Goal: Task Accomplishment & Management: Use online tool/utility

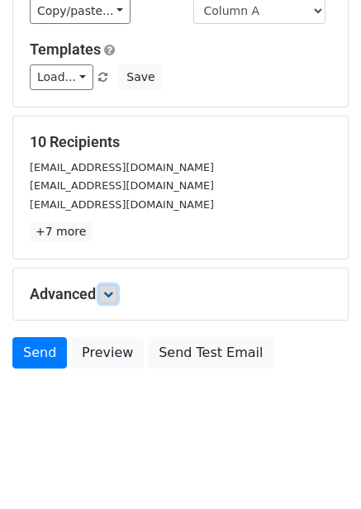
click at [112, 295] on icon at bounding box center [108, 294] width 10 height 10
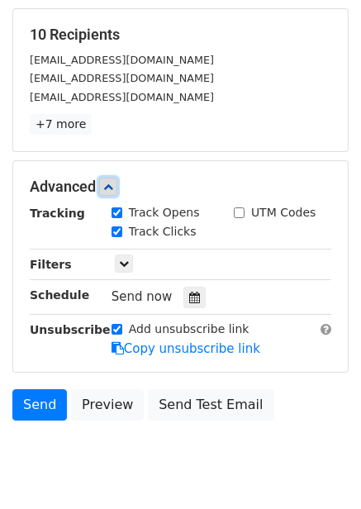
scroll to position [260, 0]
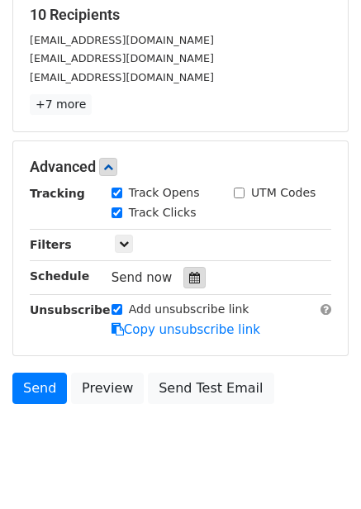
click at [195, 286] on div at bounding box center [194, 277] width 22 height 21
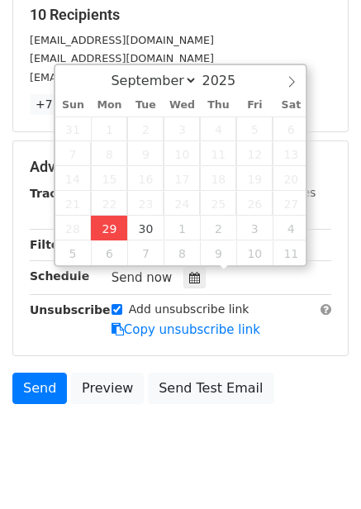
type input "2025-09-29 12:00"
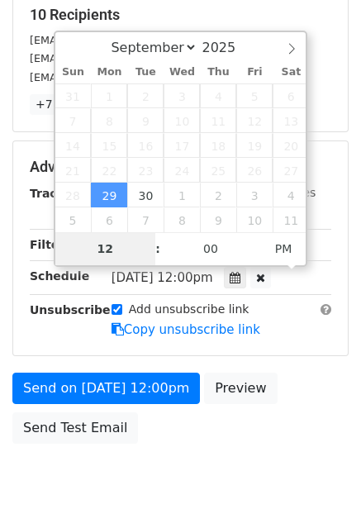
type input "4"
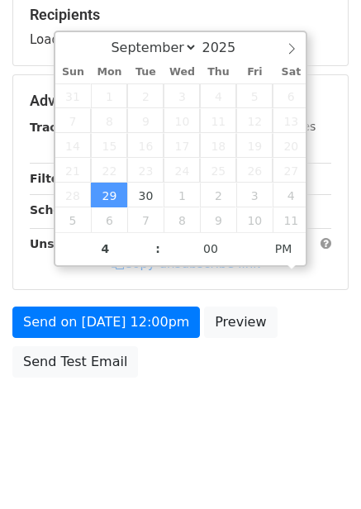
type input "2025-09-29 16:00"
click at [235, 354] on div "Send on Sep 29 at 12:00pm Preview Send Test Email" at bounding box center [180, 346] width 361 height 79
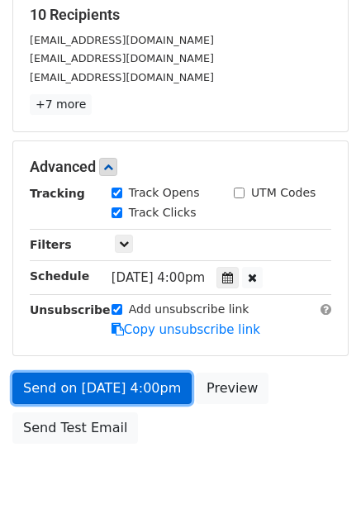
click at [176, 394] on link "Send on Sep 29 at 4:00pm" at bounding box center [101, 388] width 179 height 31
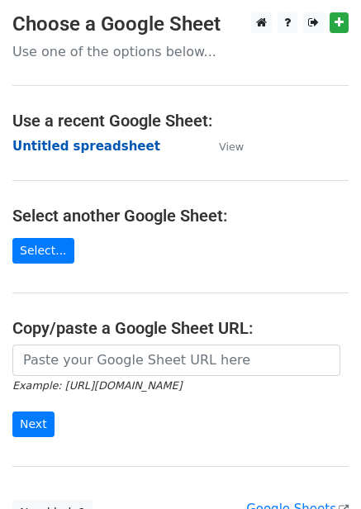
click at [93, 144] on strong "Untitled spreadsheet" at bounding box center [86, 146] width 148 height 15
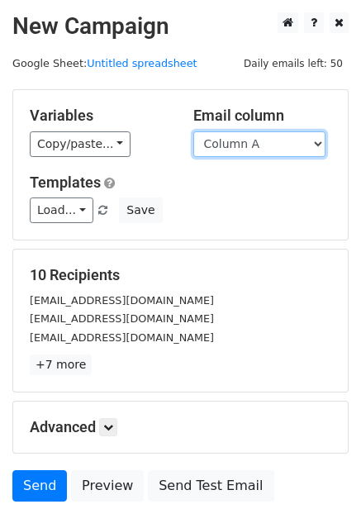
drag, startPoint x: 285, startPoint y: 135, endPoint x: 288, endPoint y: 155, distance: 20.8
click at [285, 135] on select "Column A Column B Column C Column D Column E Column F" at bounding box center [259, 144] width 132 height 26
click at [193, 131] on select "Column A Column B Column C Column D Column E Column F" at bounding box center [259, 144] width 132 height 26
drag, startPoint x: 268, startPoint y: 144, endPoint x: 264, endPoint y: 154, distance: 10.7
click at [268, 144] on select "Column A Column B Column C Column D Column E Column F" at bounding box center [259, 144] width 132 height 26
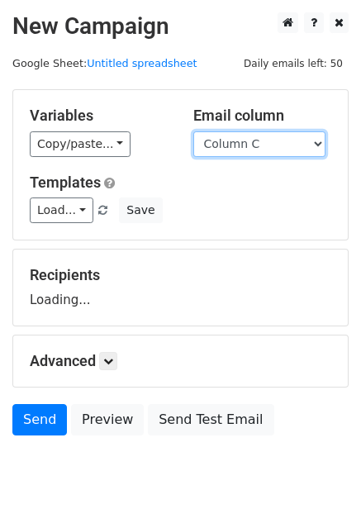
select select "Column B"
click at [193, 131] on select "Column A Column B Column C Column D Column E Column F" at bounding box center [259, 144] width 132 height 26
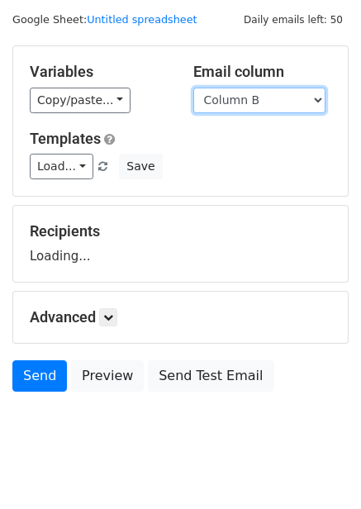
scroll to position [67, 0]
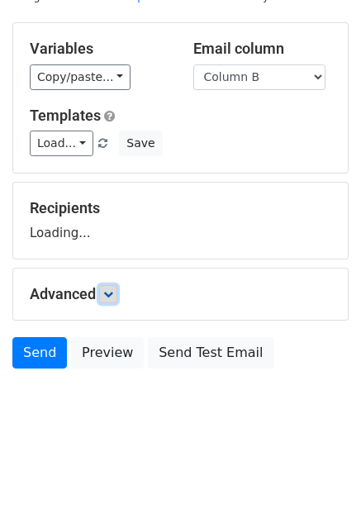
click at [113, 289] on icon at bounding box center [108, 294] width 10 height 10
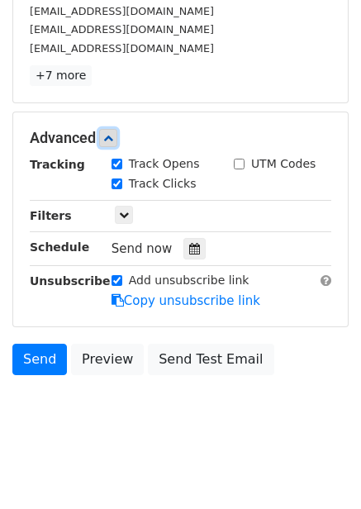
scroll to position [294, 0]
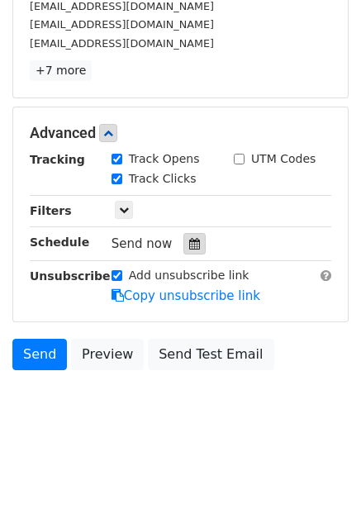
click at [189, 243] on icon at bounding box center [194, 244] width 11 height 12
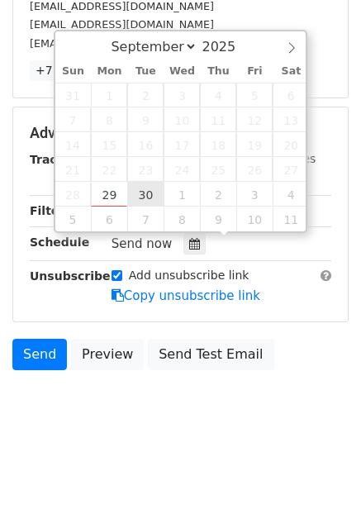
type input "2025-09-30 12:00"
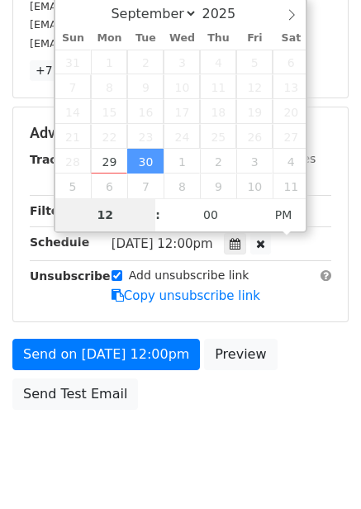
type input "5"
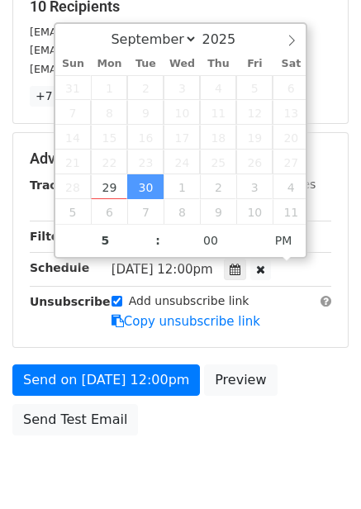
type input "2025-09-30 17:00"
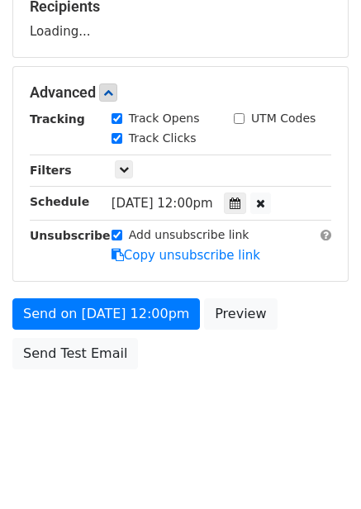
click at [284, 406] on body "New Campaign Daily emails left: 50 Google Sheet: Untitled spreadsheet Variables…" at bounding box center [180, 94] width 361 height 700
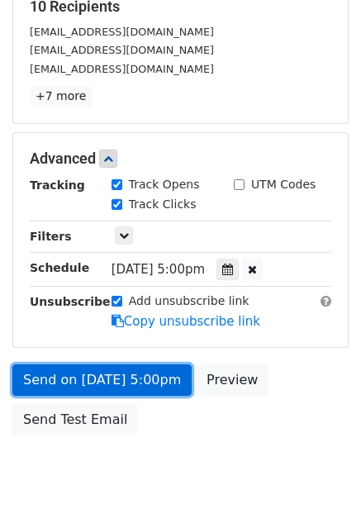
click at [148, 385] on link "Send on Sep 30 at 5:00pm" at bounding box center [101, 379] width 179 height 31
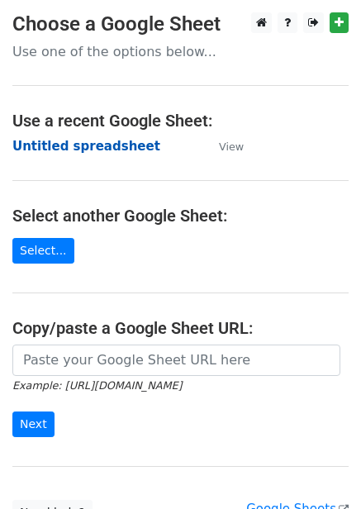
click at [90, 146] on strong "Untitled spreadsheet" at bounding box center [86, 146] width 148 height 15
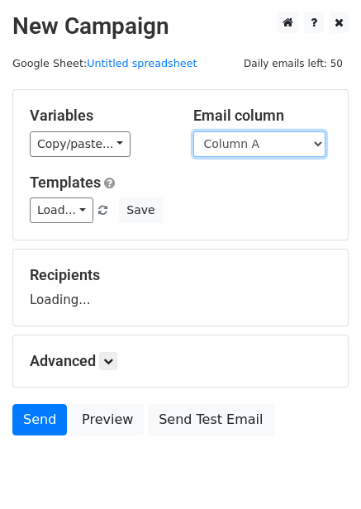
click at [266, 145] on select "Column A Column B Column C Column D Column E Column F" at bounding box center [259, 144] width 132 height 26
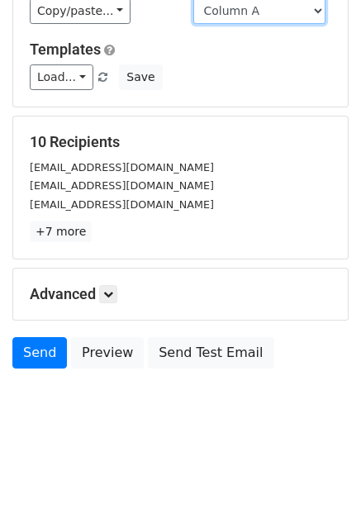
click at [246, 7] on select "Column A Column B Column C Column D Column E Column F" at bounding box center [259, 11] width 132 height 26
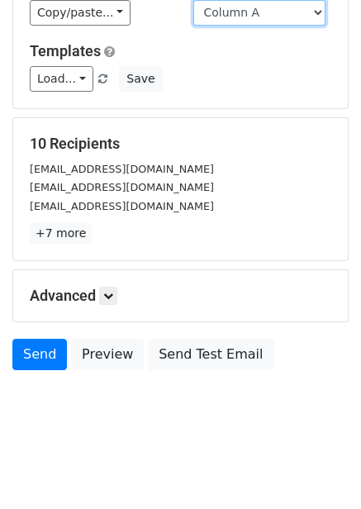
select select "Column C"
click at [193, 0] on select "Column A Column B Column C Column D Column E Column F" at bounding box center [259, 13] width 132 height 26
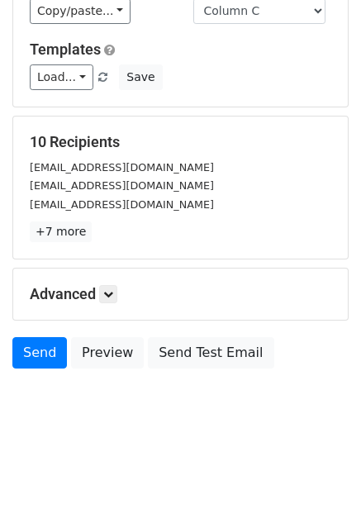
click at [121, 293] on h5 "Advanced" at bounding box center [181, 294] width 302 height 18
click at [107, 288] on link at bounding box center [108, 294] width 18 height 18
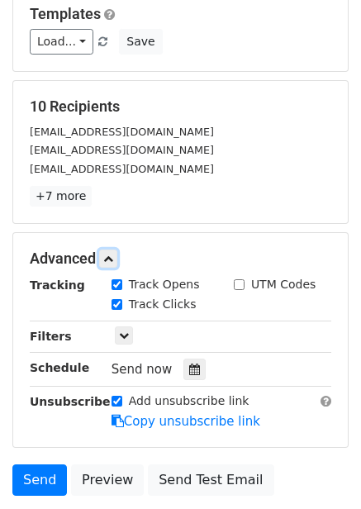
scroll to position [216, 0]
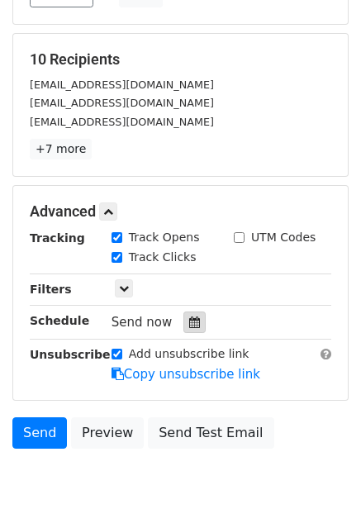
click at [189, 331] on div at bounding box center [194, 322] width 22 height 21
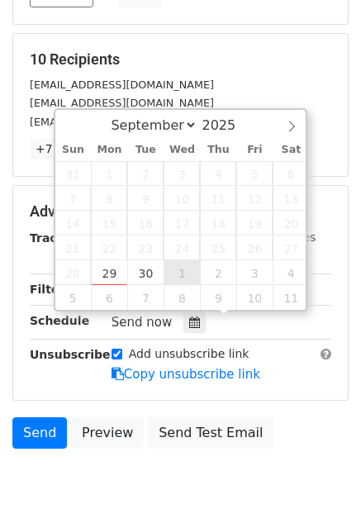
type input "2025-10-01 12:00"
select select "9"
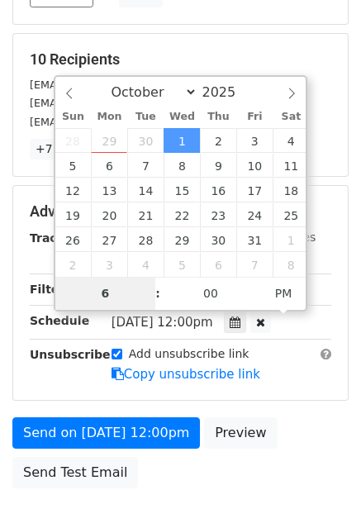
type input "6"
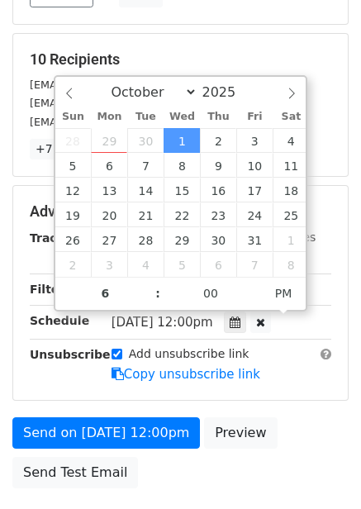
type input "2025-10-01 18:00"
type input "06"
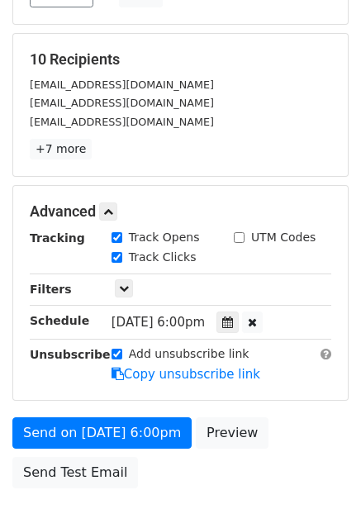
click at [293, 393] on div "Advanced Tracking Track Opens UTM Codes Track Clicks Filters Only include sprea…" at bounding box center [180, 293] width 335 height 214
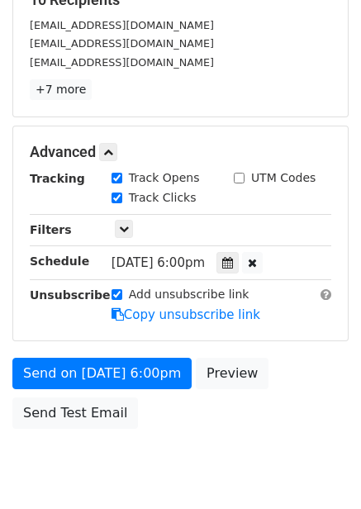
scroll to position [252, 0]
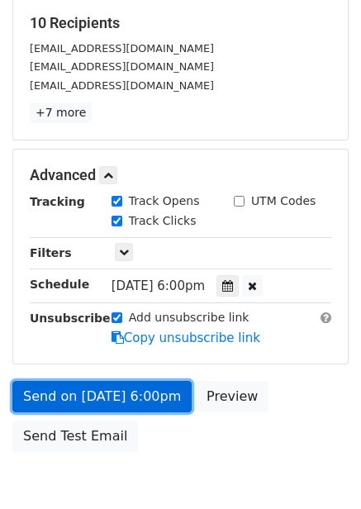
click at [140, 407] on link "Send on Oct 1 at 6:00pm" at bounding box center [101, 396] width 179 height 31
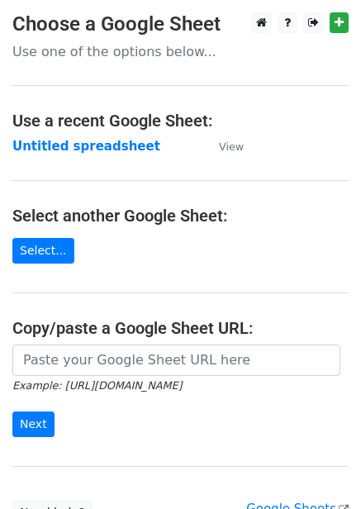
click at [72, 145] on strong "Untitled spreadsheet" at bounding box center [86, 146] width 148 height 15
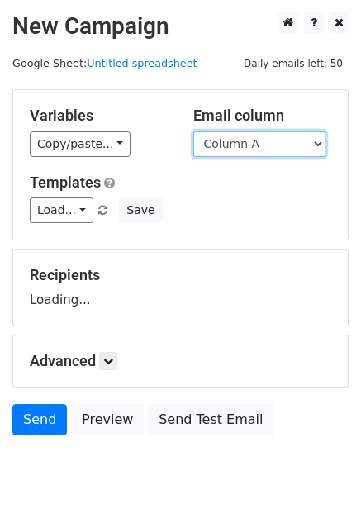
click at [240, 153] on select "Column A Column B Column C Column D Column E Column F" at bounding box center [259, 144] width 132 height 26
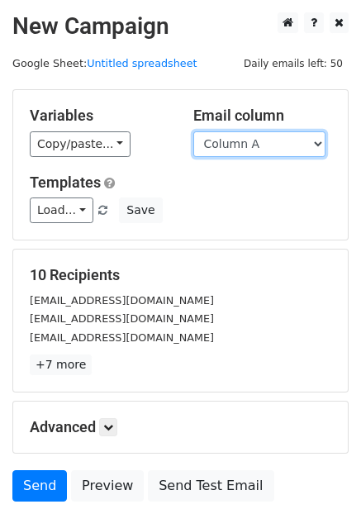
click at [248, 149] on select "Column A Column B Column C Column D Column E Column F" at bounding box center [259, 144] width 132 height 26
select select "Column D"
click at [193, 131] on select "Column A Column B Column C Column D Column E Column F" at bounding box center [259, 144] width 132 height 26
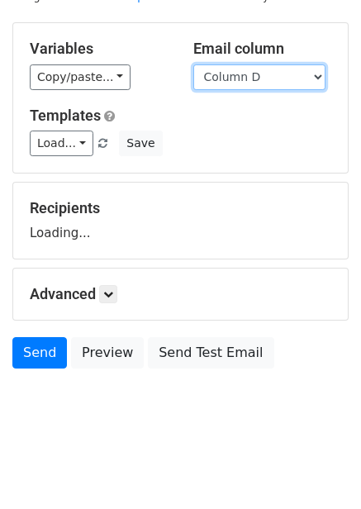
scroll to position [67, 0]
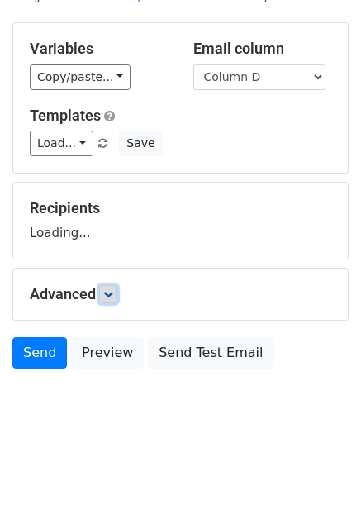
click at [113, 294] on icon at bounding box center [108, 294] width 10 height 10
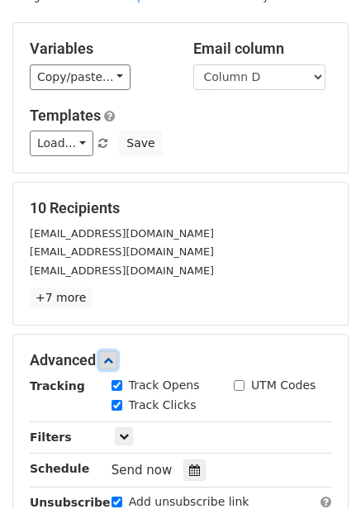
scroll to position [232, 0]
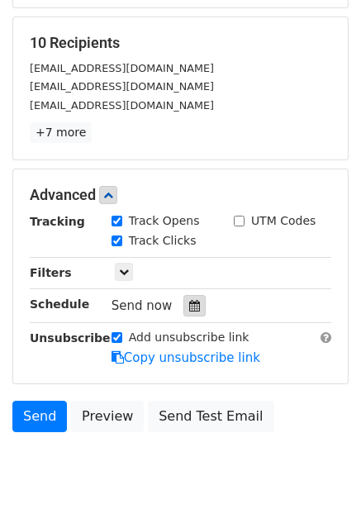
click at [189, 309] on icon at bounding box center [194, 306] width 11 height 12
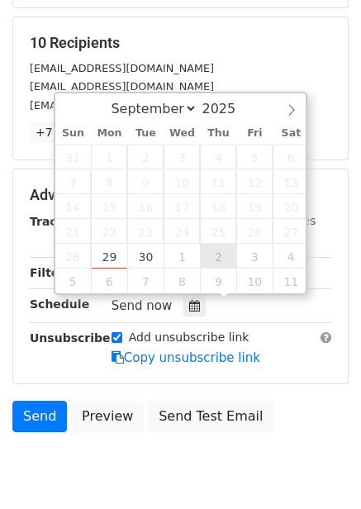
type input "2025-10-02 12:00"
select select "9"
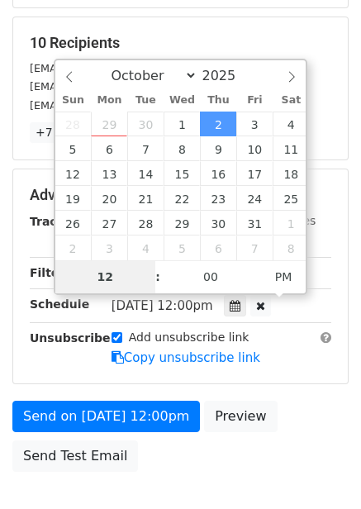
type input "7"
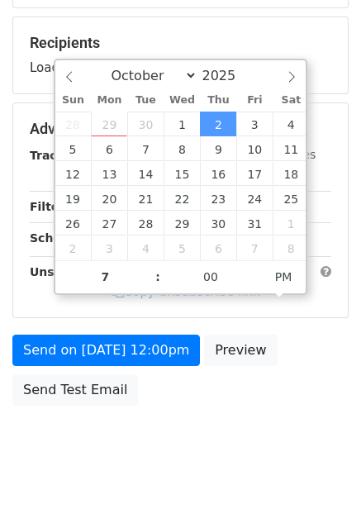
type input "2025-10-02 19:00"
drag, startPoint x: 236, startPoint y: 384, endPoint x: 259, endPoint y: 388, distance: 23.4
click at [238, 384] on div "Send on Oct 2 at 12:00pm Preview Send Test Email" at bounding box center [180, 374] width 361 height 79
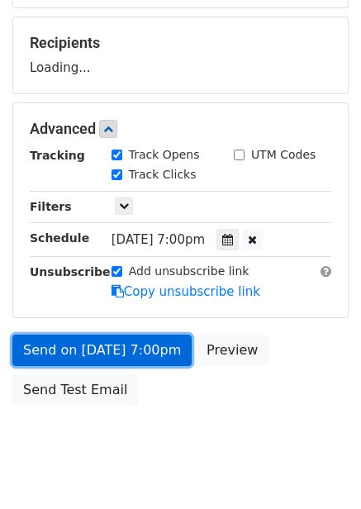
click at [141, 354] on link "Send on Oct 2 at 7:00pm" at bounding box center [101, 350] width 179 height 31
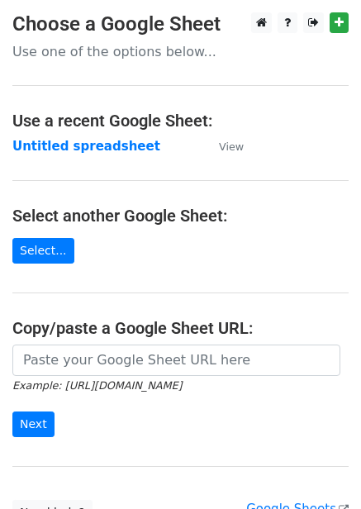
click at [102, 133] on main "Choose a Google Sheet Use one of the options below... Use a recent Google Sheet…" at bounding box center [180, 268] width 361 height 513
click at [107, 149] on strong "Untitled spreadsheet" at bounding box center [86, 146] width 148 height 15
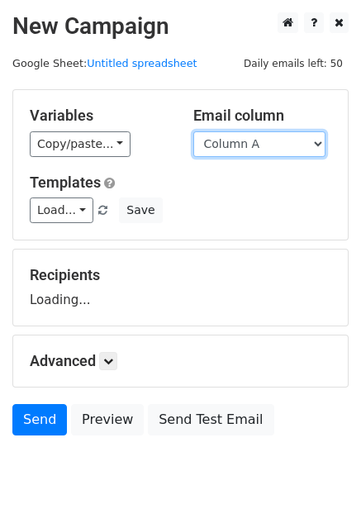
click at [251, 142] on select "Column A Column B Column C Column D Column E Column F" at bounding box center [259, 144] width 132 height 26
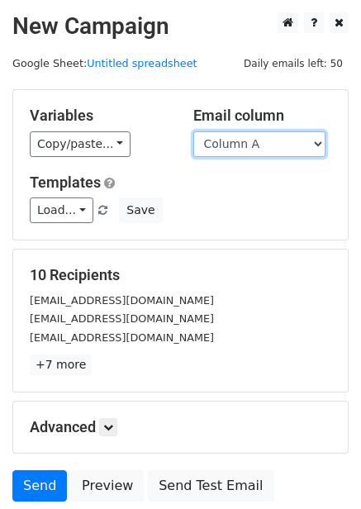
click at [264, 144] on select "Column A Column B Column C Column D Column E Column F" at bounding box center [259, 144] width 132 height 26
select select "Column E"
click at [193, 131] on select "Column A Column B Column C Column D Column E Column F" at bounding box center [259, 144] width 132 height 26
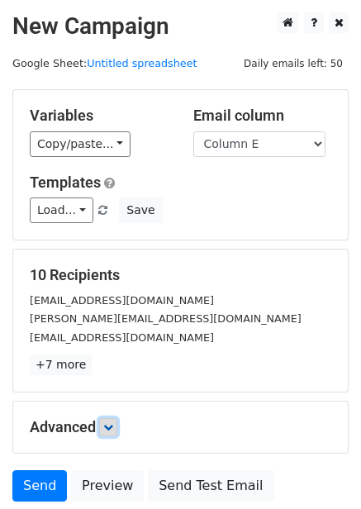
click at [109, 426] on icon at bounding box center [108, 427] width 10 height 10
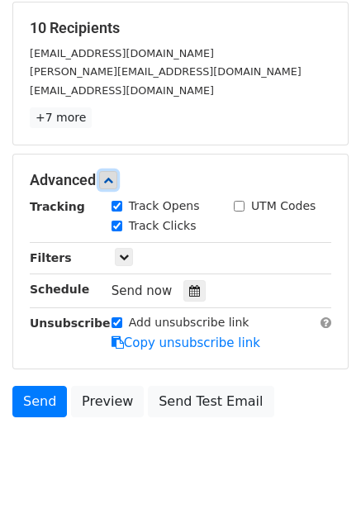
scroll to position [248, 0]
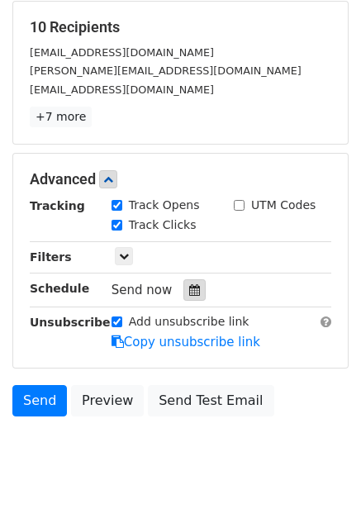
click at [191, 294] on icon at bounding box center [194, 290] width 11 height 12
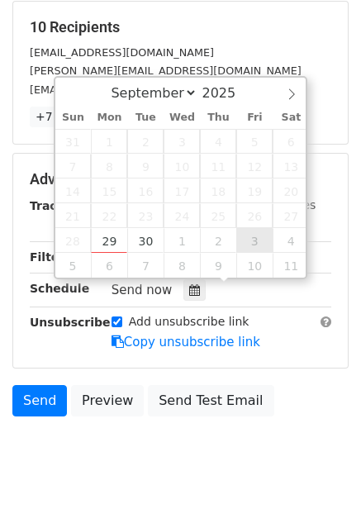
type input "2025-10-03 12:00"
select select "9"
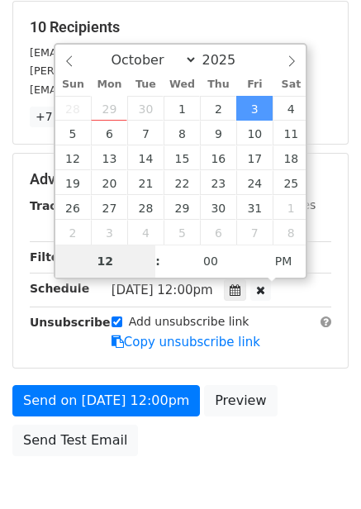
type input "8"
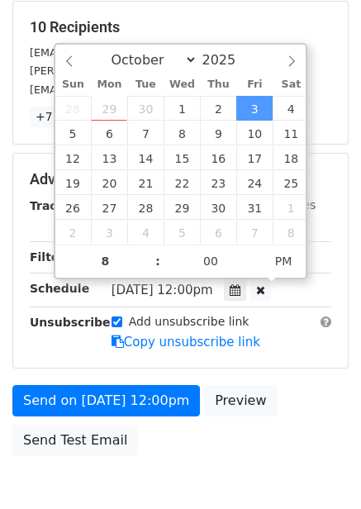
type input "2025-10-03 20:00"
click at [281, 364] on div "Advanced Tracking Track Opens UTM Codes Track Clicks Filters Only include sprea…" at bounding box center [180, 261] width 335 height 214
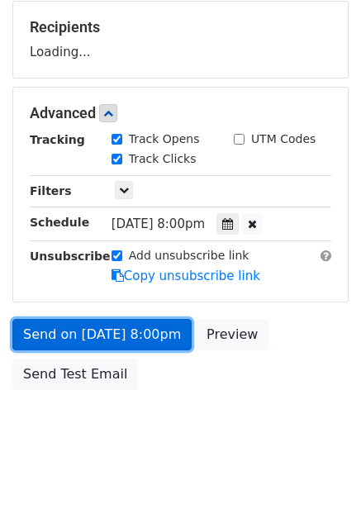
click at [145, 345] on link "Send on Oct 3 at 8:00pm" at bounding box center [101, 334] width 179 height 31
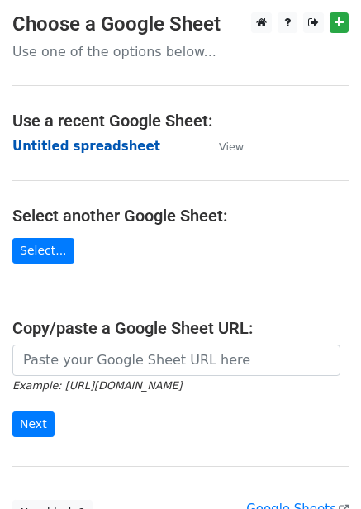
click at [90, 148] on strong "Untitled spreadsheet" at bounding box center [86, 146] width 148 height 15
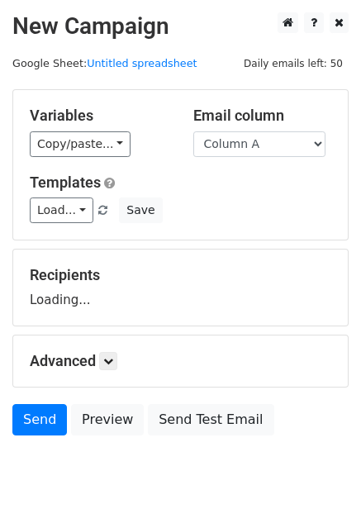
click at [247, 141] on select "Column A Column B Column C Column D Column E Column F" at bounding box center [259, 144] width 132 height 26
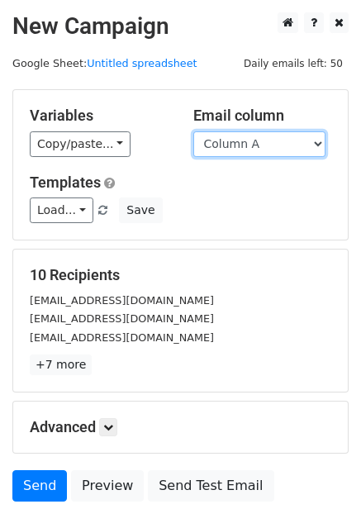
click at [249, 153] on select "Column A Column B Column C Column D Column E Column F" at bounding box center [259, 144] width 132 height 26
select select "Column F"
click at [193, 131] on select "Column A Column B Column C Column D Column E Column F" at bounding box center [259, 144] width 132 height 26
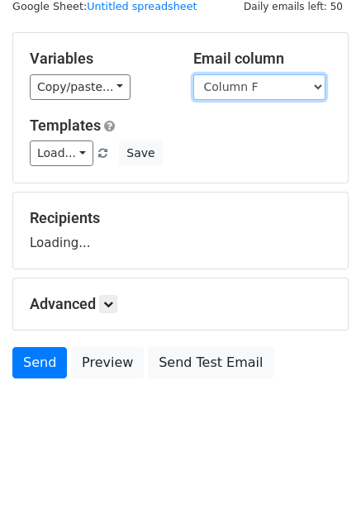
scroll to position [67, 0]
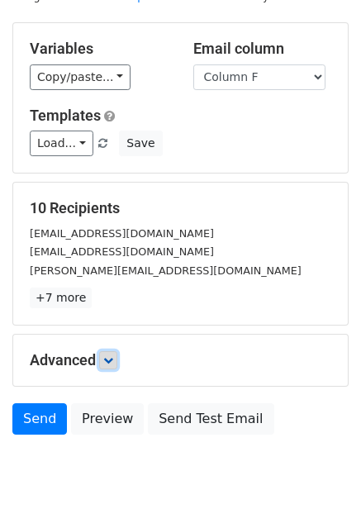
click at [111, 368] on link at bounding box center [108, 360] width 18 height 18
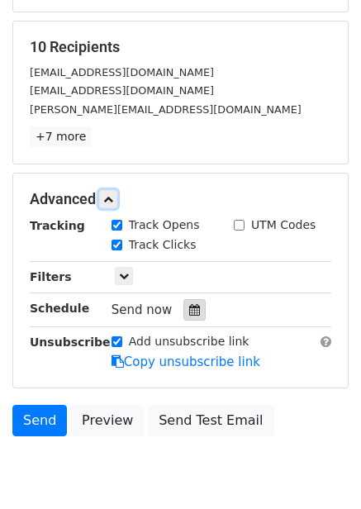
scroll to position [232, 0]
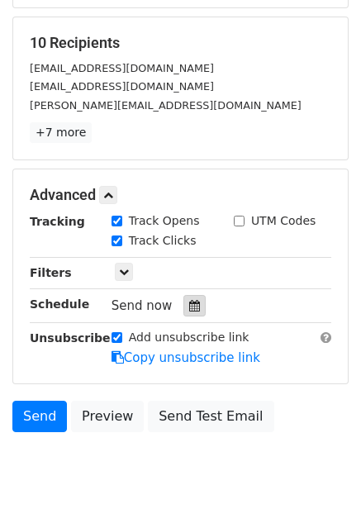
click at [193, 302] on div at bounding box center [194, 305] width 22 height 21
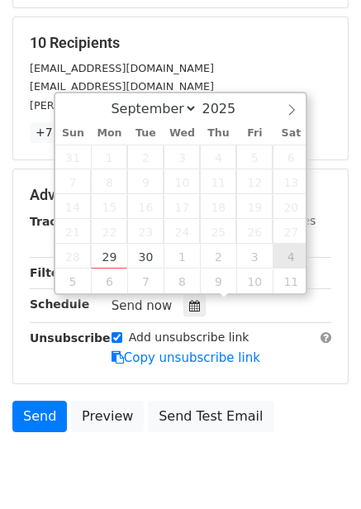
type input "[DATE] 12:00"
select select "9"
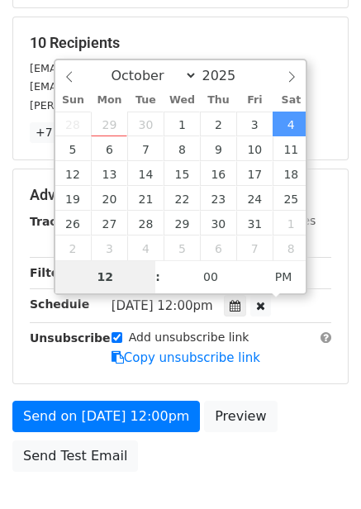
type input "9"
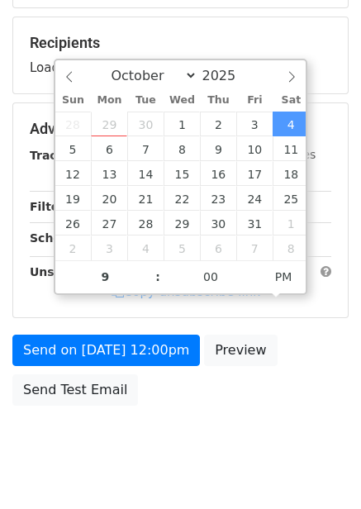
type input "[DATE] 21:00"
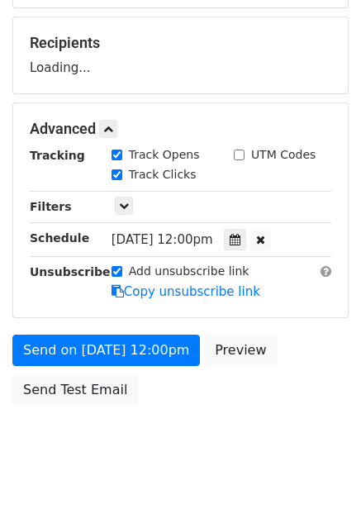
click at [304, 366] on div "Send on [DATE] 12:00pm Preview Send Test Email" at bounding box center [180, 374] width 361 height 79
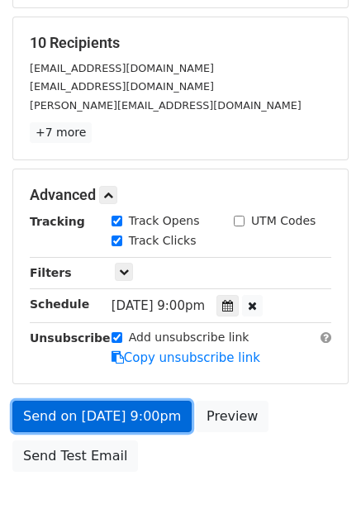
click at [148, 421] on link "Send on [DATE] 9:00pm" at bounding box center [101, 416] width 179 height 31
